Goal: Find specific page/section

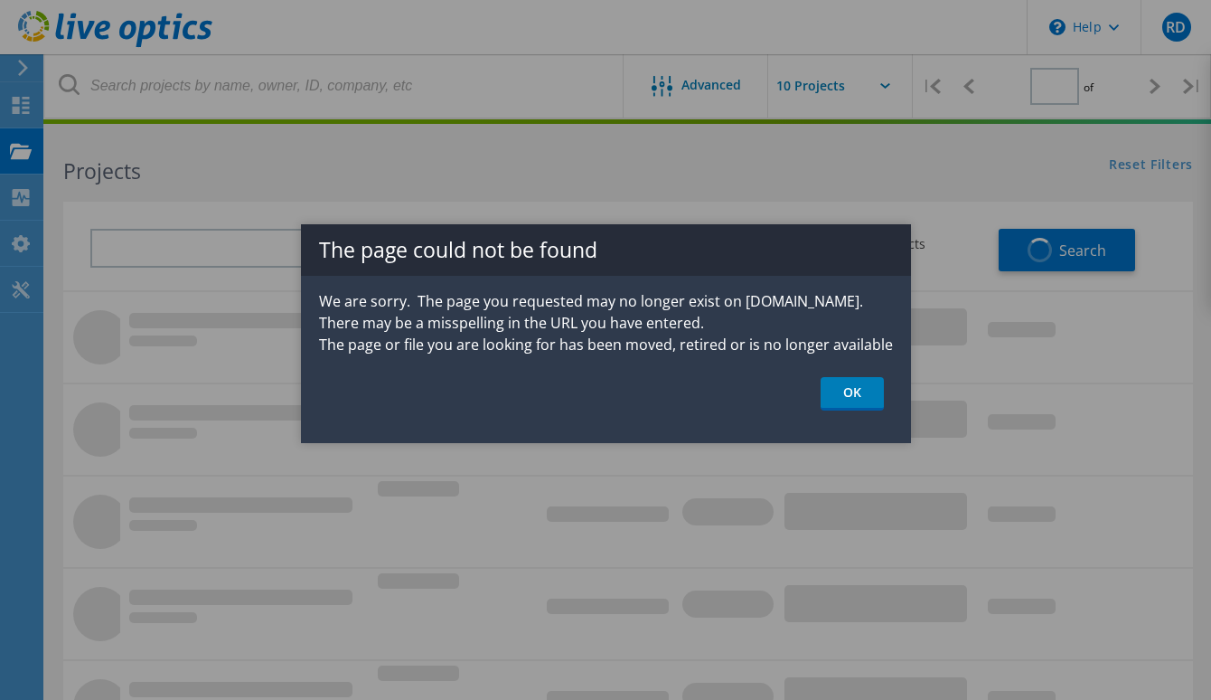
type input "1"
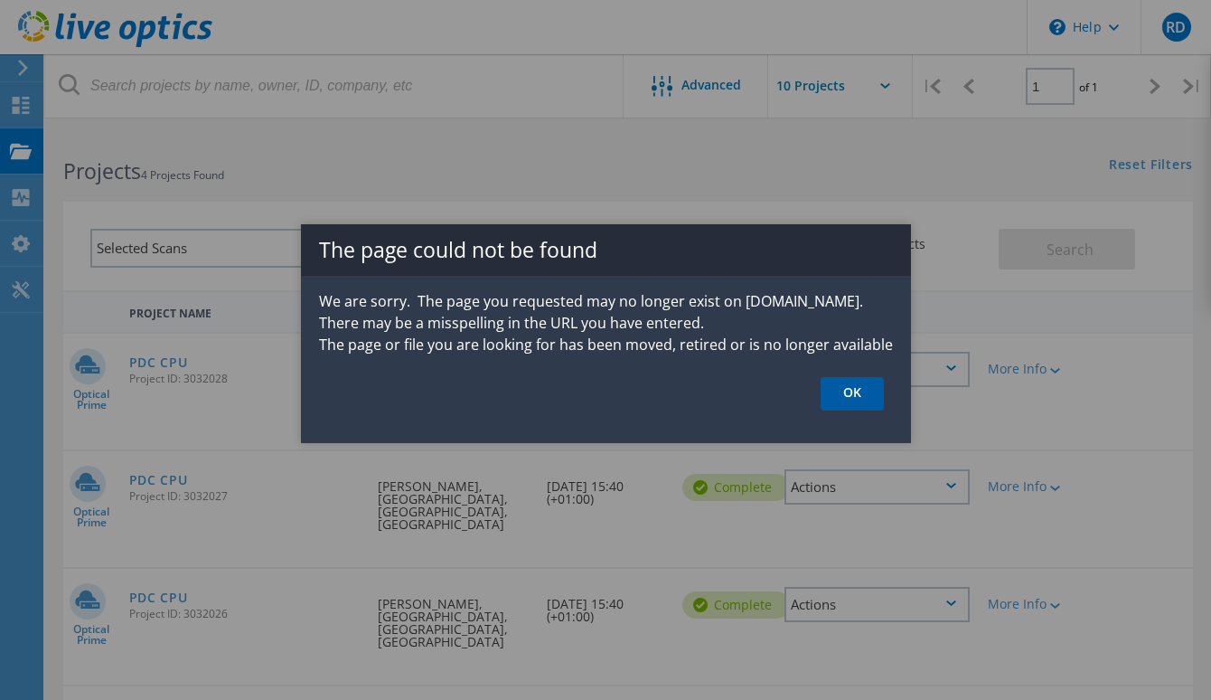
click at [851, 384] on link "OK" at bounding box center [852, 393] width 63 height 33
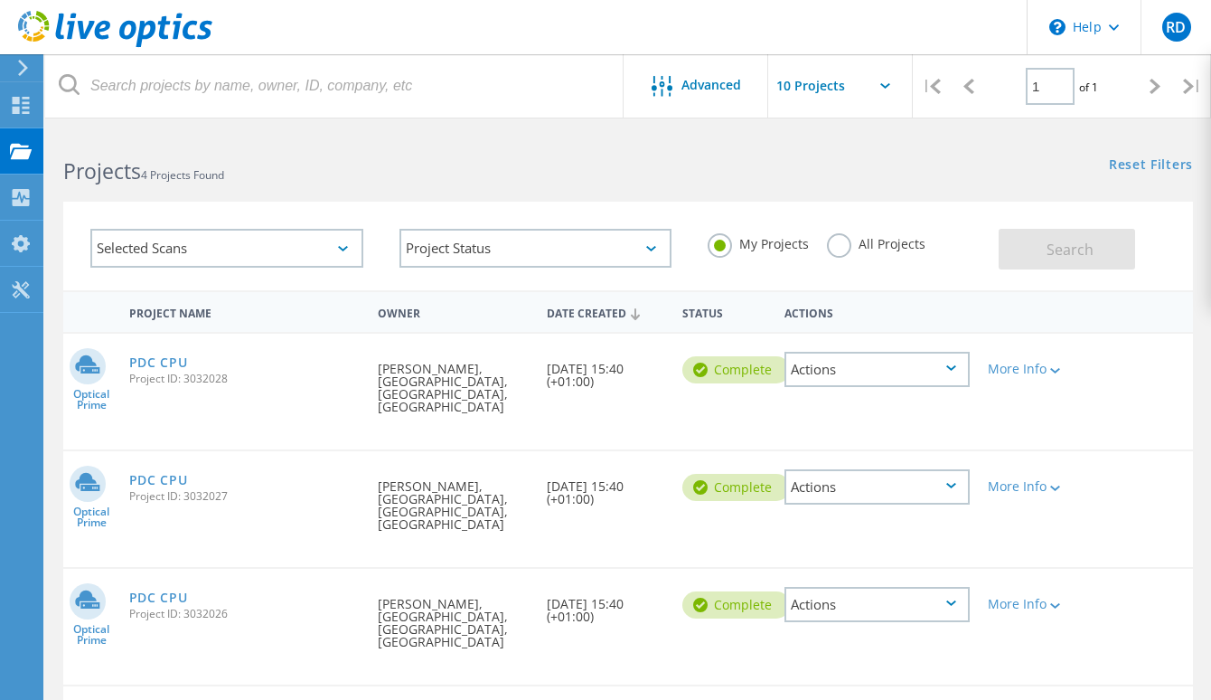
click at [862, 80] on input "text" at bounding box center [858, 85] width 181 height 63
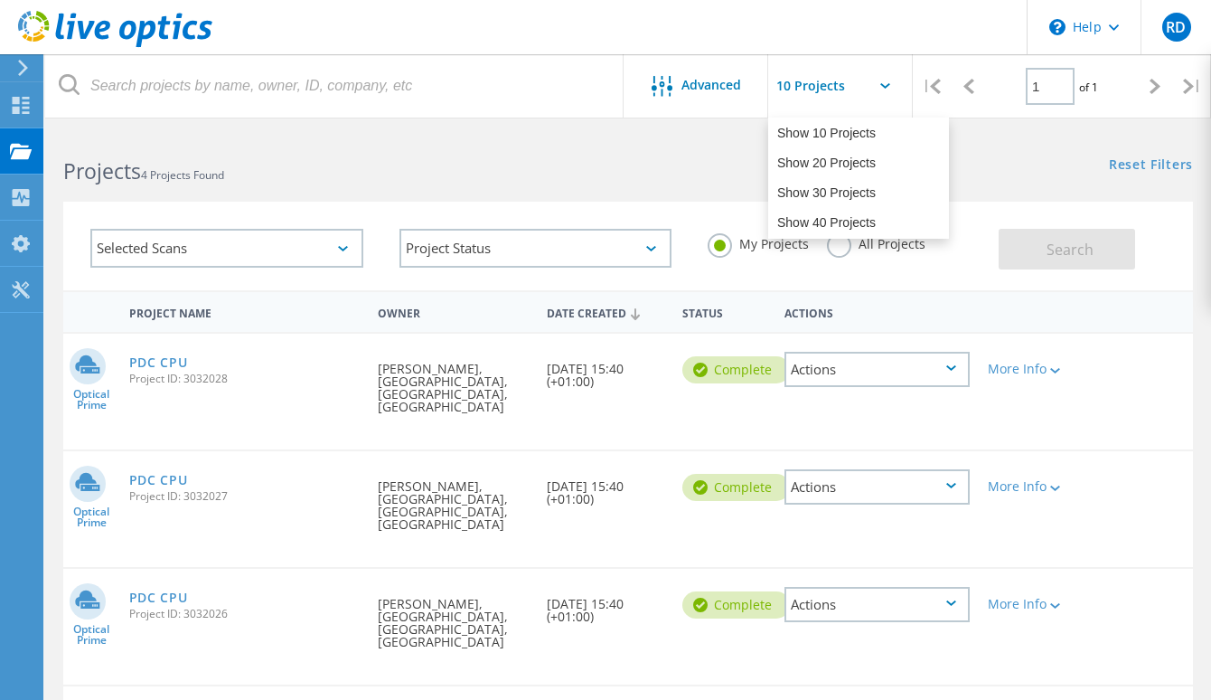
click at [587, 149] on div "Projects 4 Projects Found" at bounding box center [336, 155] width 583 height 48
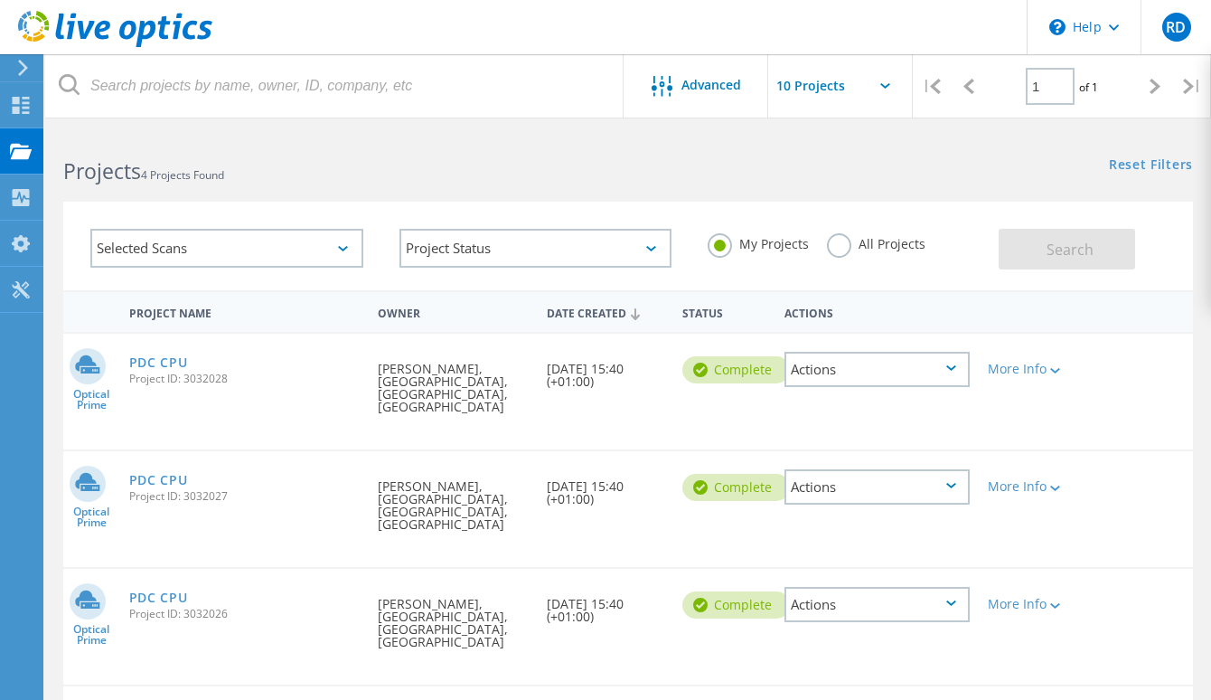
click at [297, 241] on div "Selected Scans" at bounding box center [226, 248] width 273 height 39
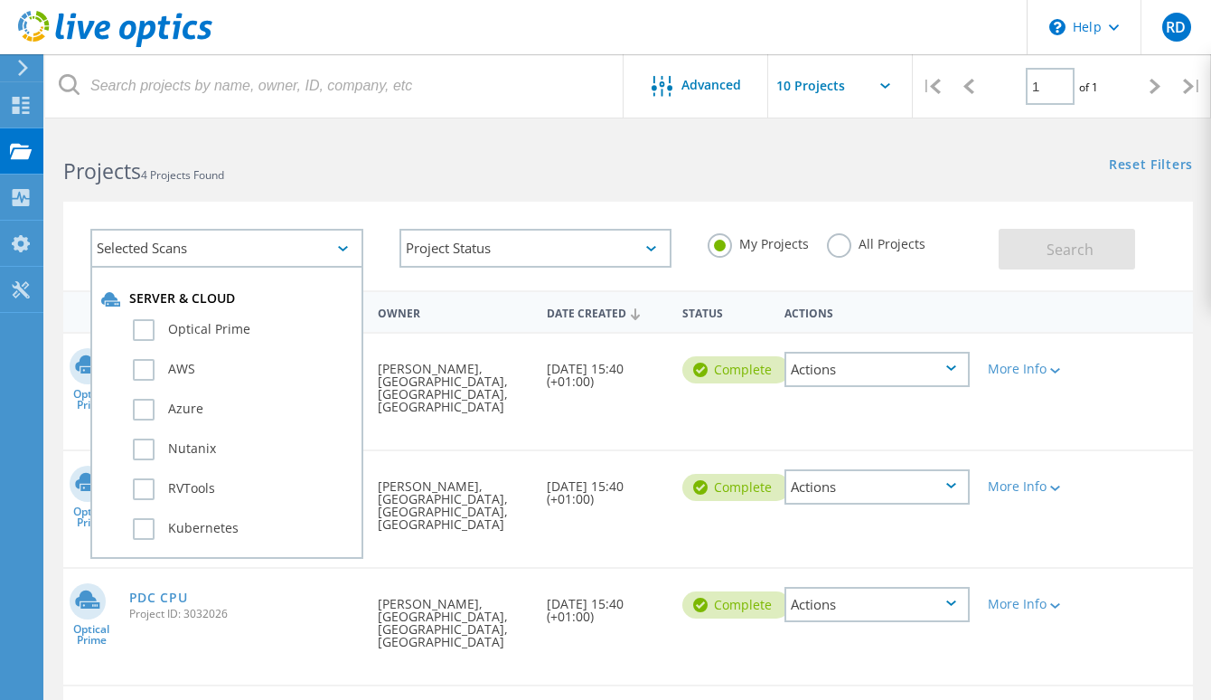
click at [297, 241] on div "Selected Scans" at bounding box center [226, 248] width 273 height 39
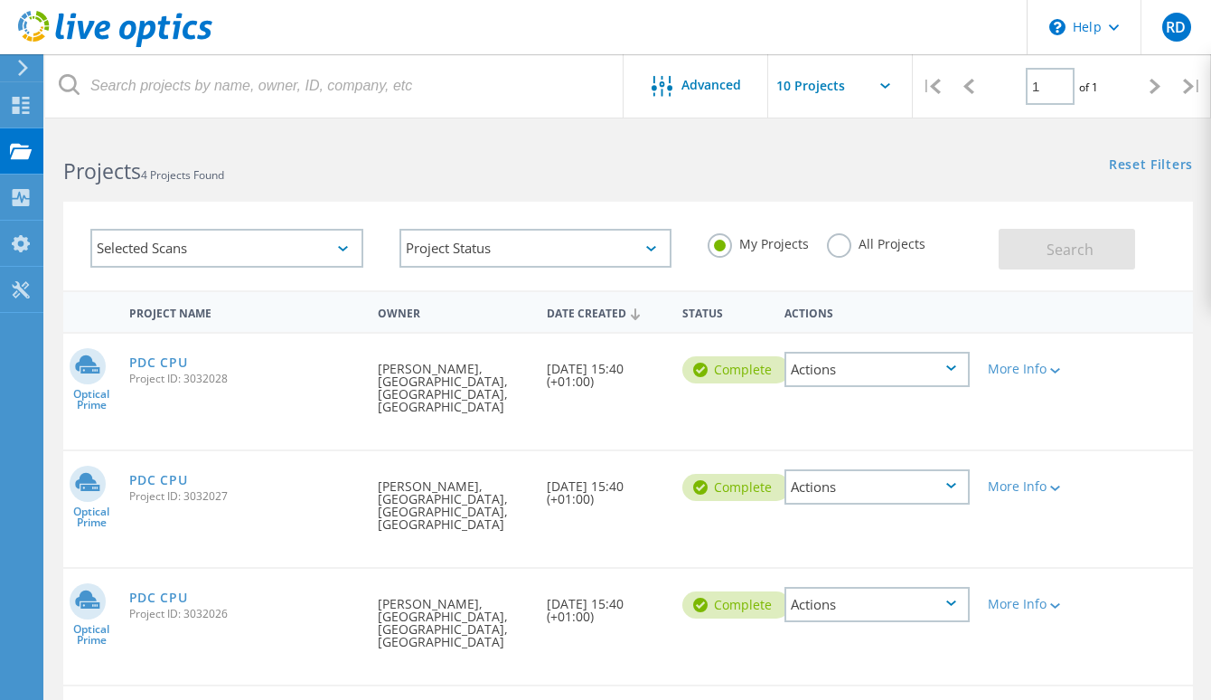
click at [373, 187] on div "Selected Scans Project Status In Progress Complete Published Anonymous Archived…" at bounding box center [628, 234] width 1166 height 111
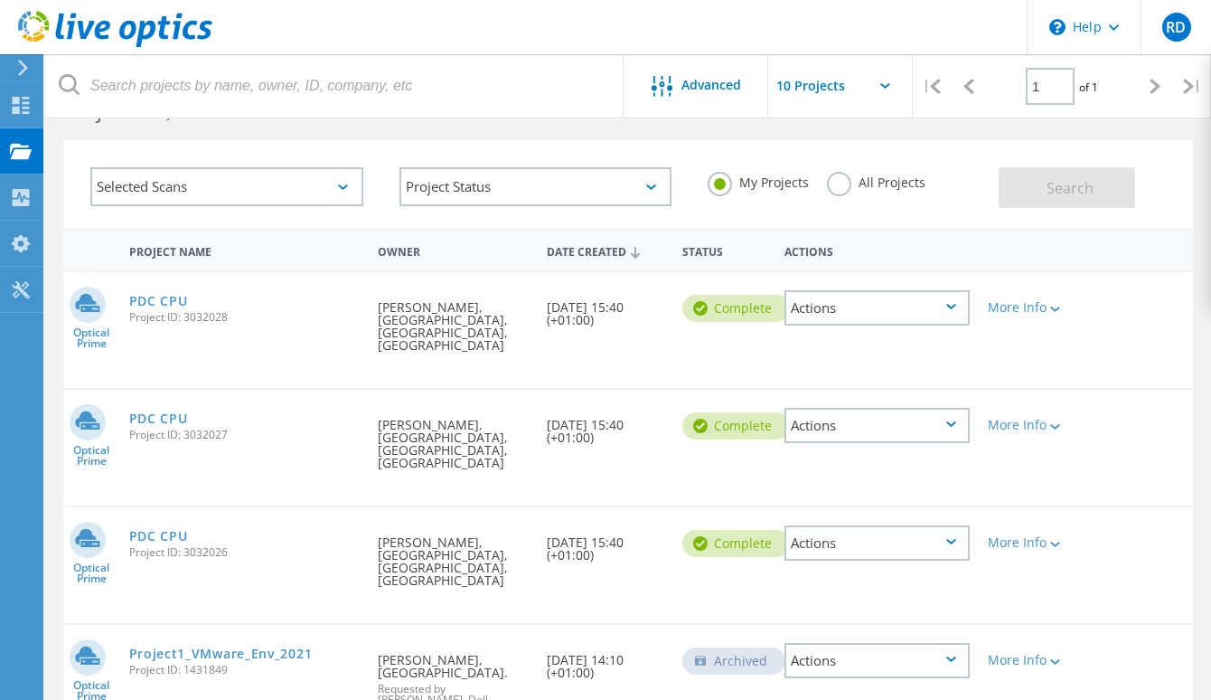
scroll to position [90, 0]
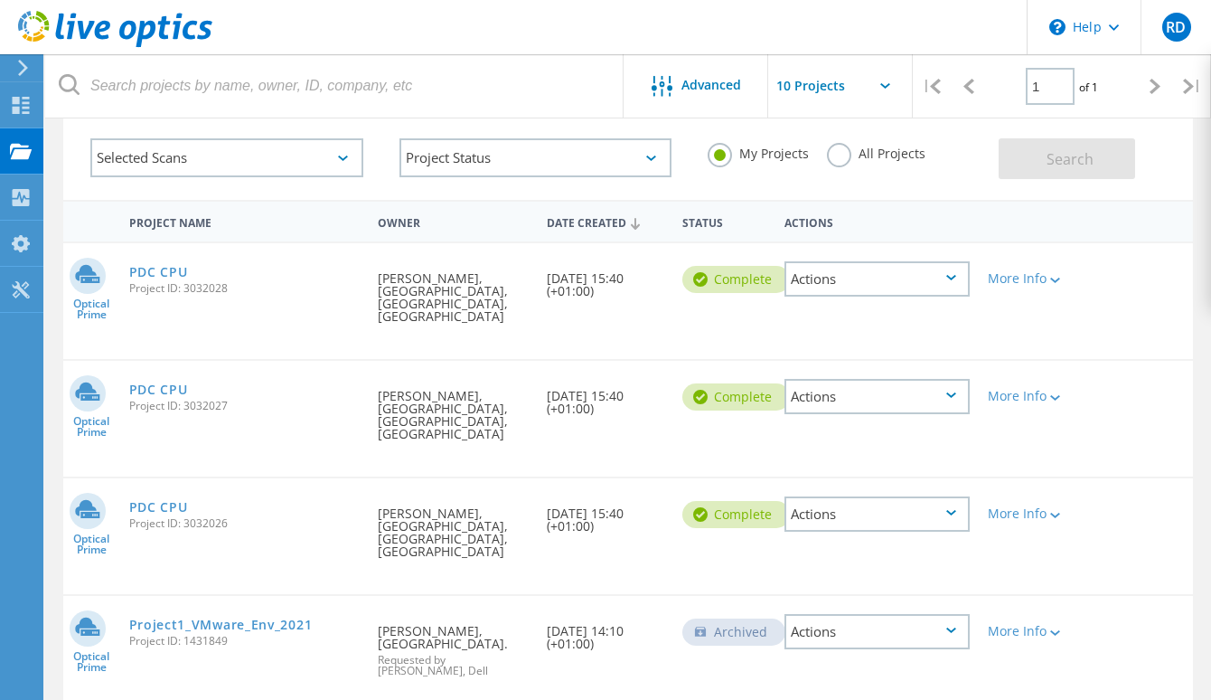
click at [841, 159] on label "All Projects" at bounding box center [876, 151] width 99 height 17
click at [0, 0] on input "All Projects" at bounding box center [0, 0] width 0 height 0
click at [1054, 153] on span "Search" at bounding box center [1070, 159] width 47 height 20
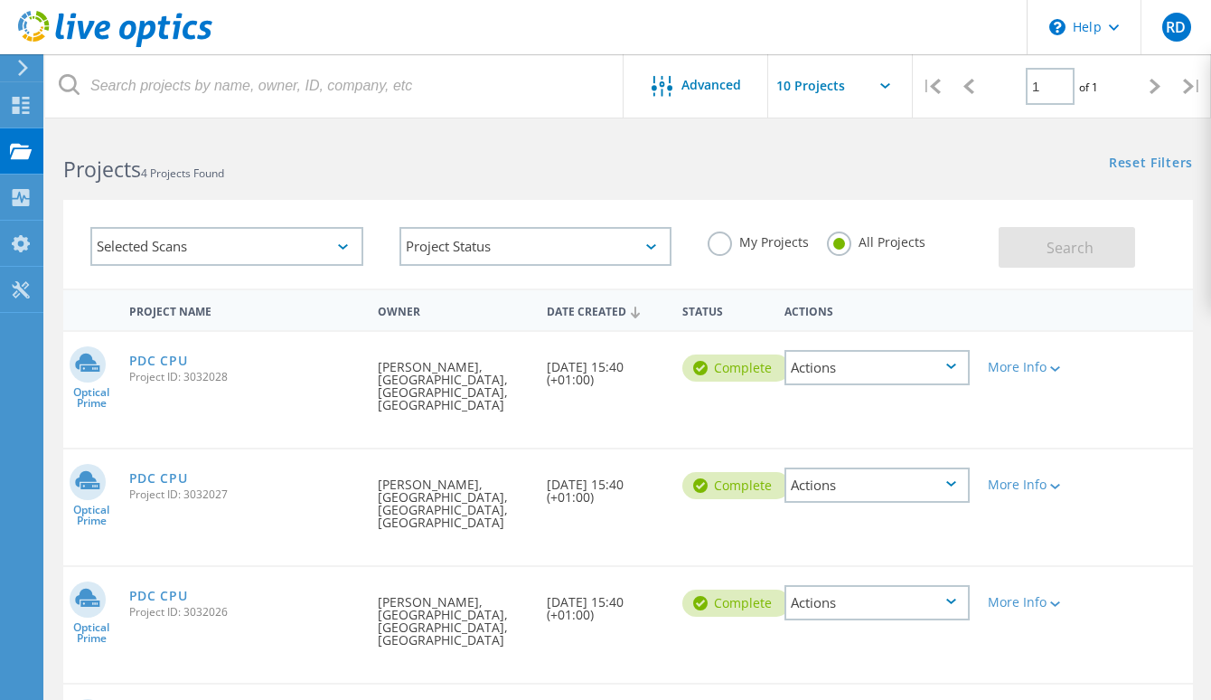
scroll to position [0, 0]
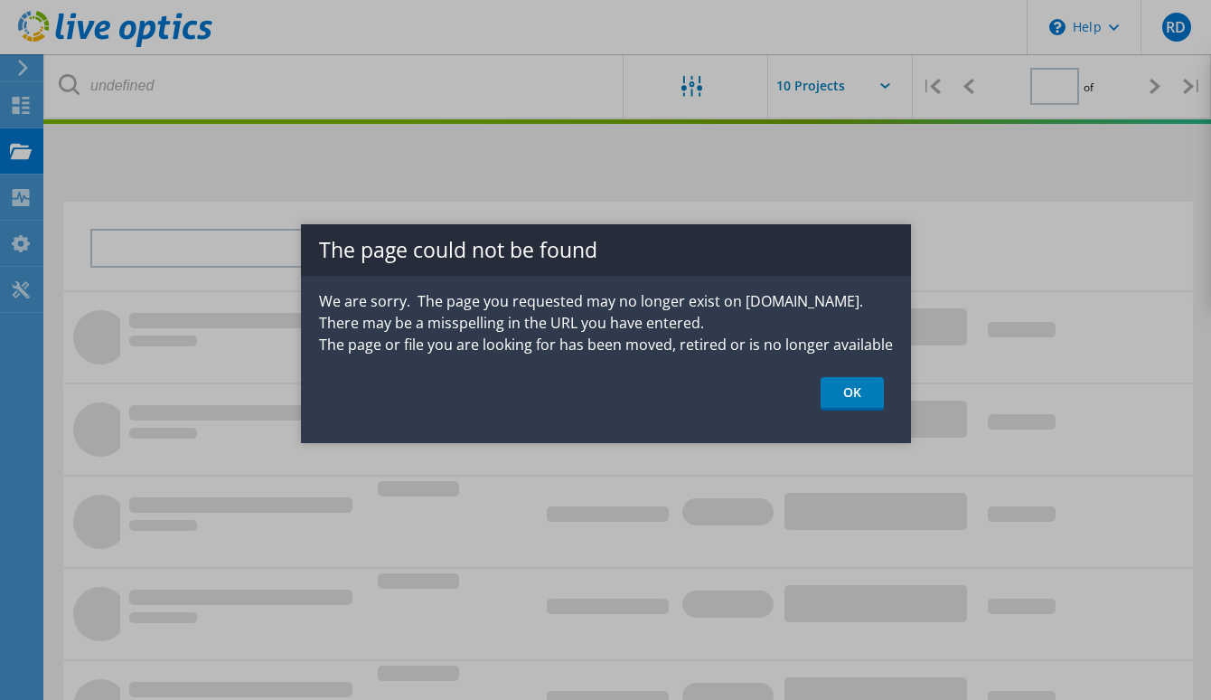
type input "1"
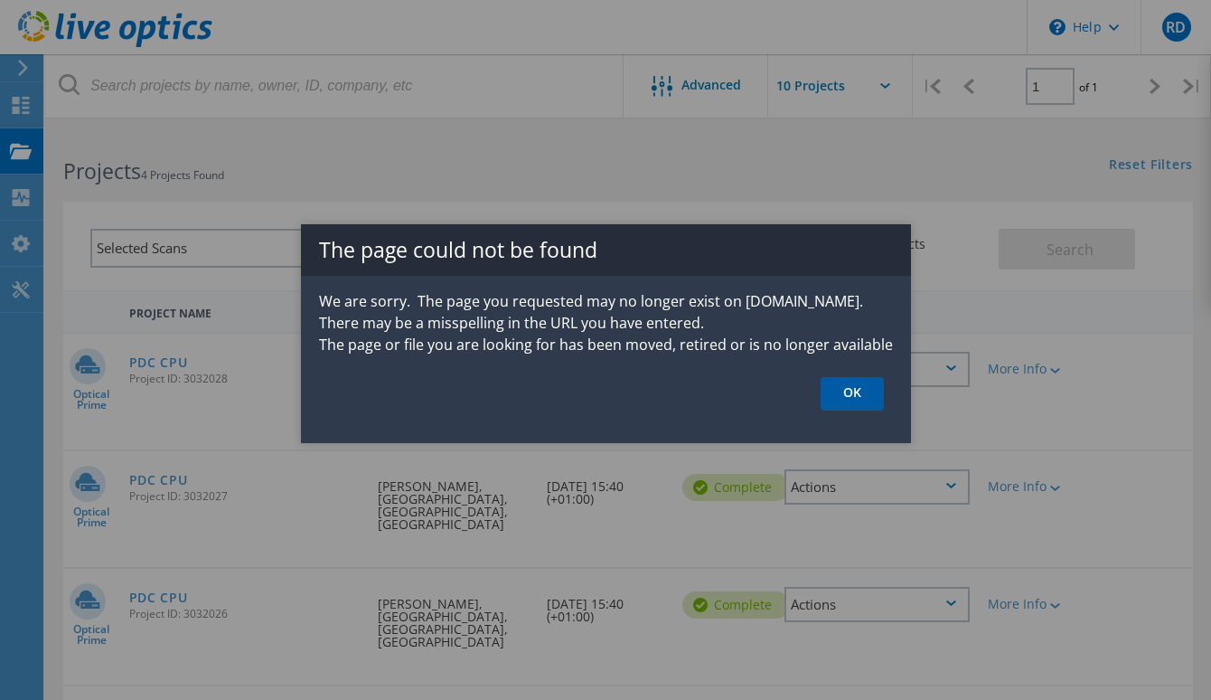
click at [878, 397] on link "OK" at bounding box center [852, 393] width 63 height 33
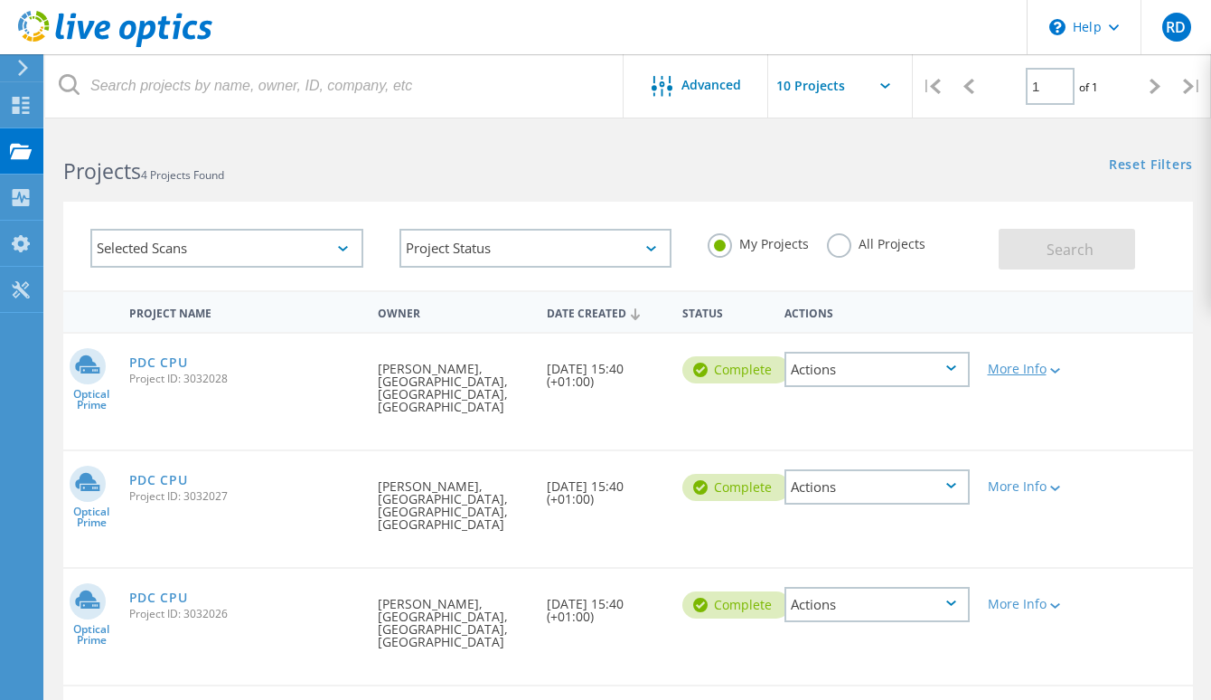
click at [1048, 367] on div "More Info" at bounding box center [1024, 369] width 72 height 13
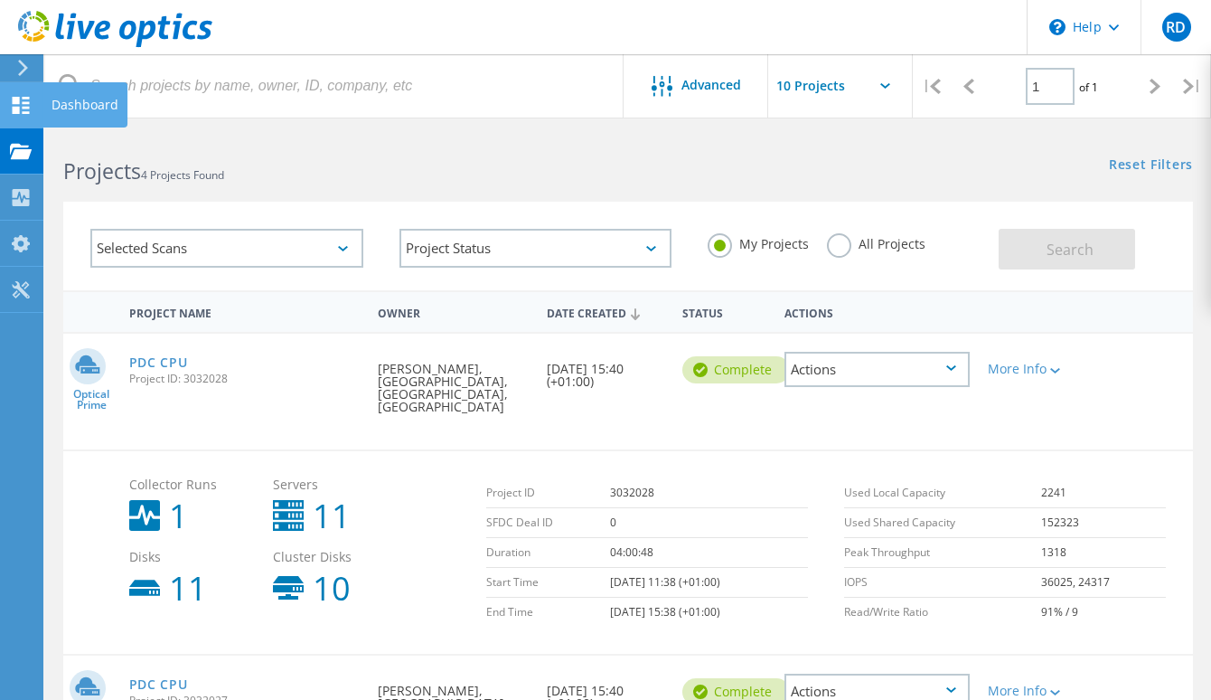
click at [24, 106] on icon at bounding box center [21, 105] width 22 height 17
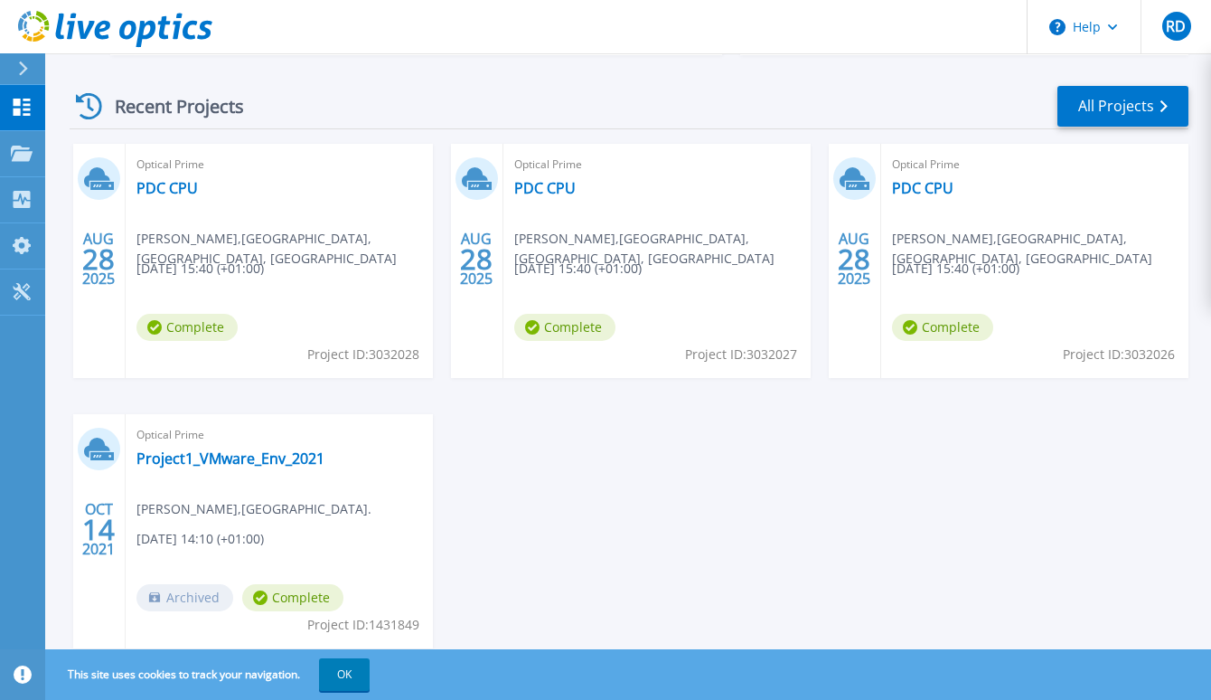
scroll to position [362, 0]
